Goal: Complete application form: Complete application form

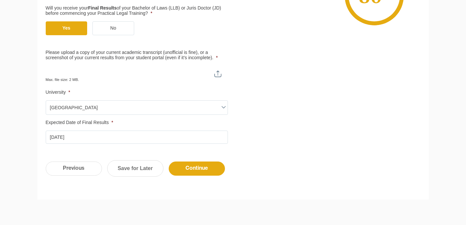
scroll to position [187, 0]
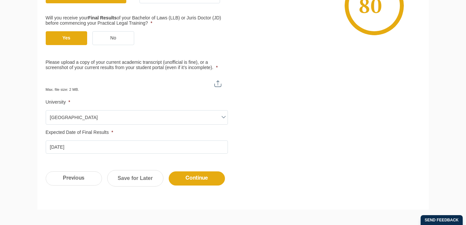
click at [218, 83] on input "Please upload a copy of your current academic transcript (unofficial is fine), …" at bounding box center [137, 81] width 182 height 11
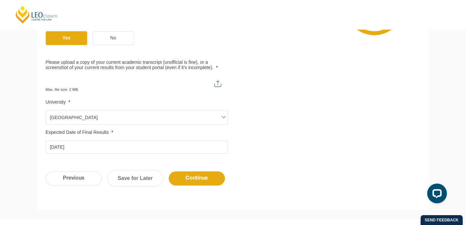
scroll to position [0, 0]
type input "C:\fakepath\Transcript.pdf"
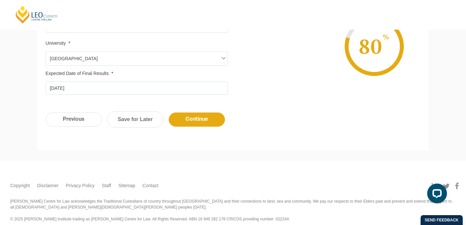
scroll to position [253, 0]
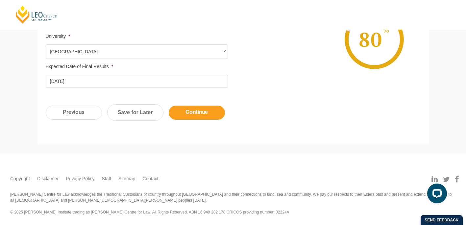
click at [205, 112] on input "Continue" at bounding box center [197, 112] width 56 height 14
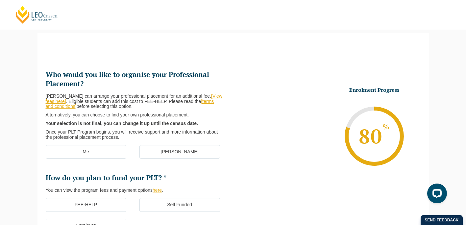
scroll to position [90, 0]
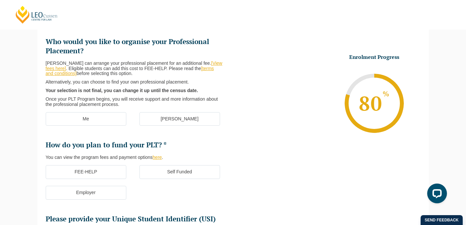
click at [160, 116] on label "[PERSON_NAME]" at bounding box center [179, 119] width 80 height 14
click at [0, 0] on input "[PERSON_NAME]" at bounding box center [0, 0] width 0 height 0
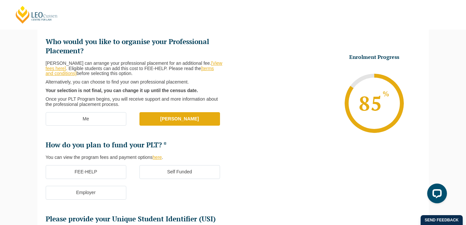
scroll to position [123, 0]
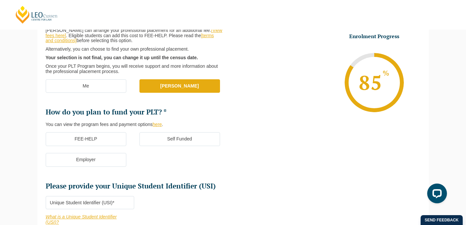
click at [96, 134] on label "FEE-HELP" at bounding box center [86, 139] width 80 height 14
click at [0, 0] on input "FEE-HELP" at bounding box center [0, 0] width 0 height 0
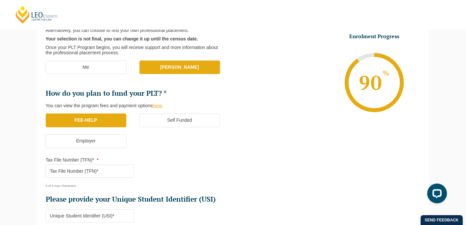
scroll to position [155, 0]
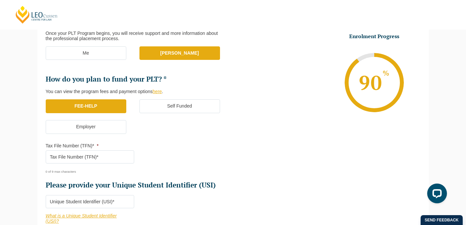
click at [117, 154] on input "Tax File Number (TFN)* *" at bounding box center [90, 156] width 88 height 13
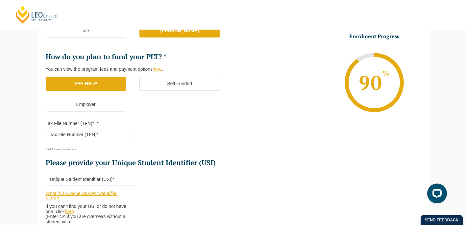
scroll to position [221, 0]
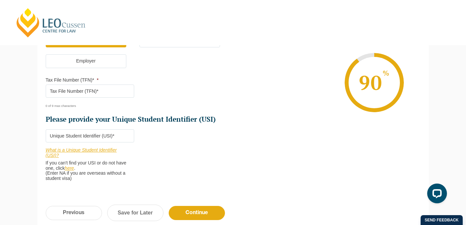
click at [77, 88] on input "Tax File Number (TFN)* *" at bounding box center [90, 90] width 88 height 13
type input "538736696"
click at [78, 133] on input "Please provide your Unique Student Identifier (USI) *" at bounding box center [90, 135] width 88 height 13
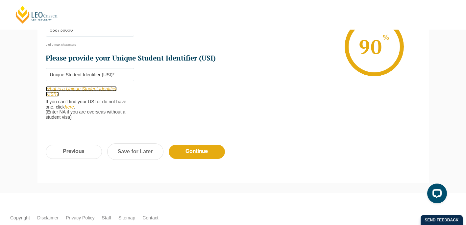
scroll to position [287, 0]
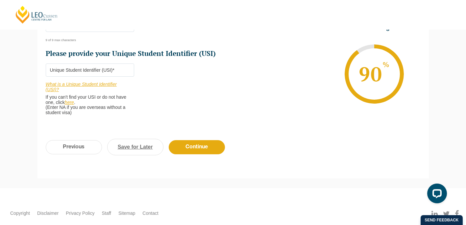
click at [145, 148] on link "Save for Later" at bounding box center [135, 147] width 56 height 16
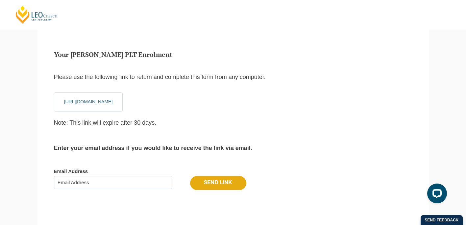
scroll to position [22, 0]
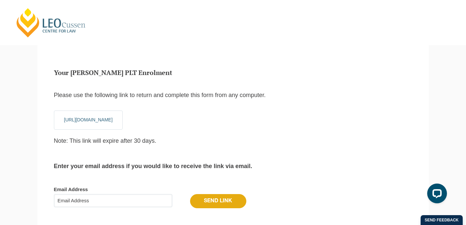
click at [116, 203] on input "Email Address" at bounding box center [113, 200] width 118 height 13
type input "[EMAIL_ADDRESS][DOMAIN_NAME]"
click at [224, 206] on input "Send Link" at bounding box center [218, 201] width 56 height 14
